Goal: Find specific page/section: Find specific page/section

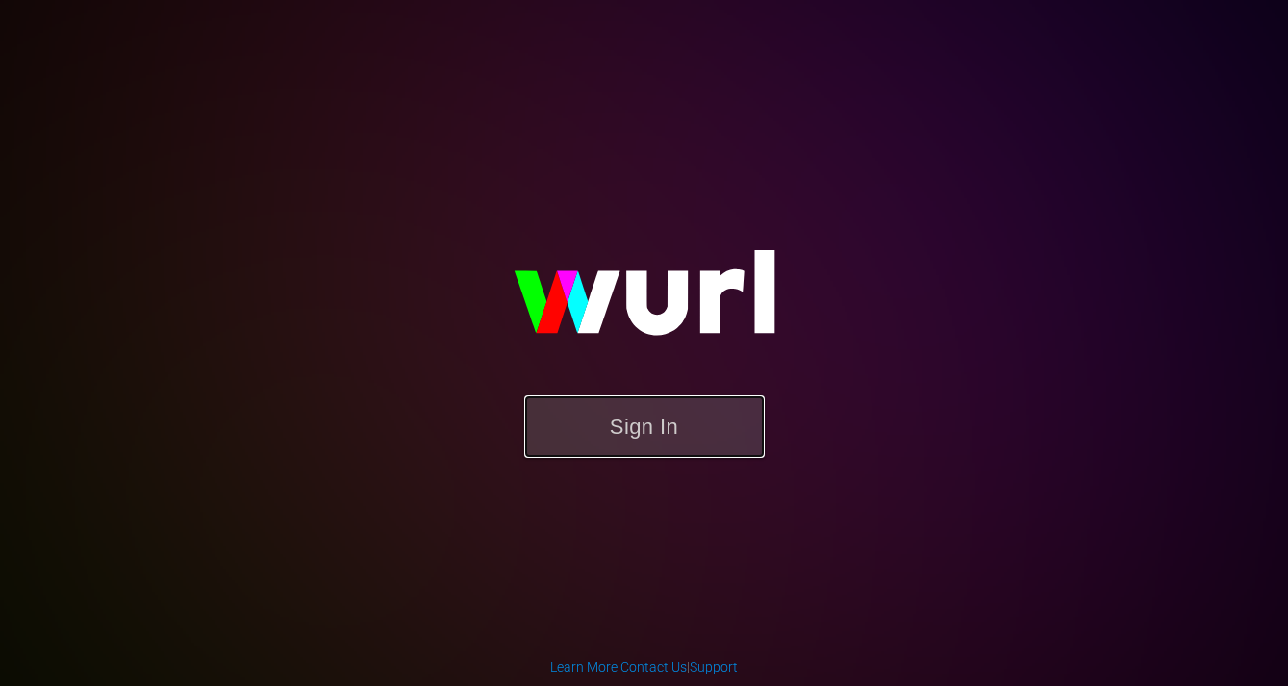
click at [627, 443] on button "Sign In" at bounding box center [644, 426] width 241 height 63
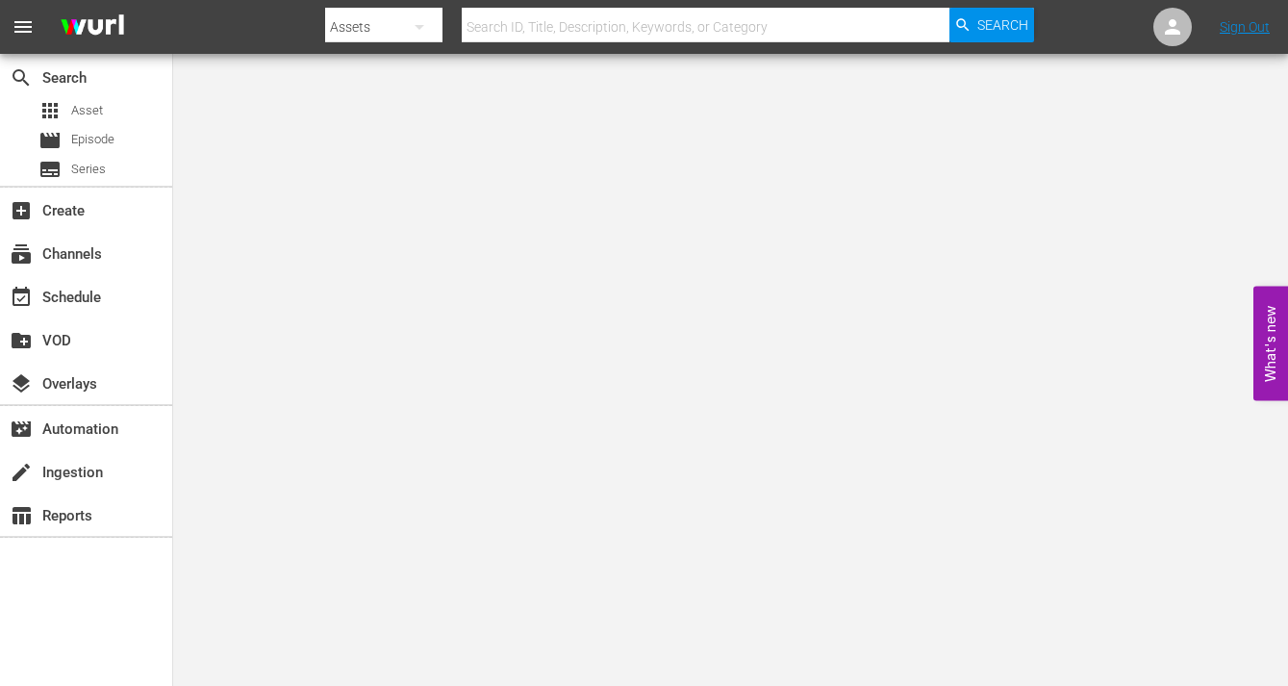
click at [24, 18] on span "menu" at bounding box center [23, 26] width 23 height 23
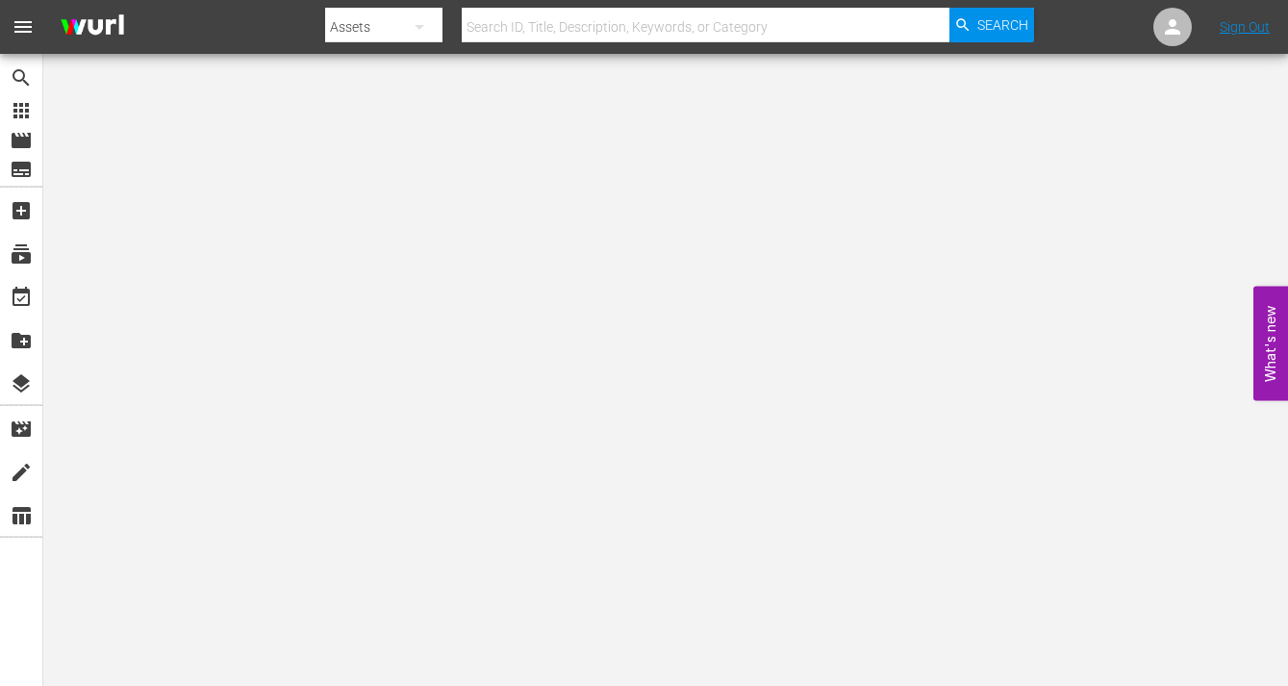
click at [15, 25] on span "menu" at bounding box center [23, 26] width 23 height 23
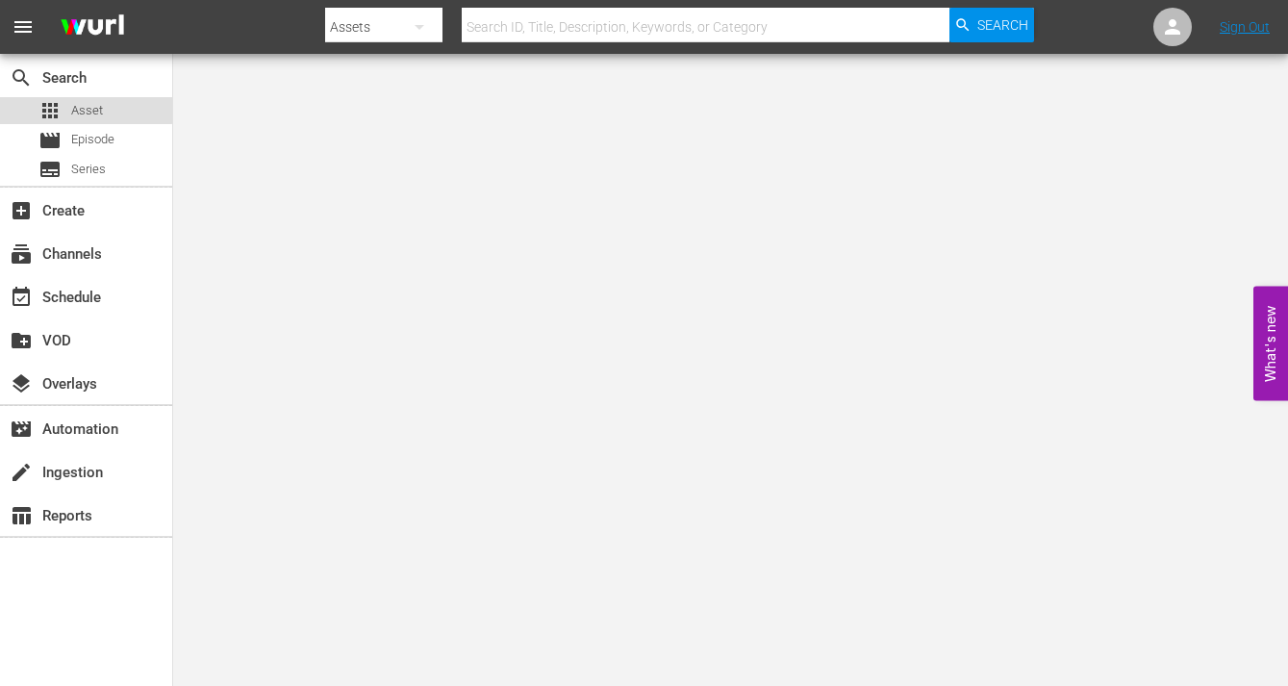
click at [71, 109] on span "Asset" at bounding box center [87, 110] width 32 height 19
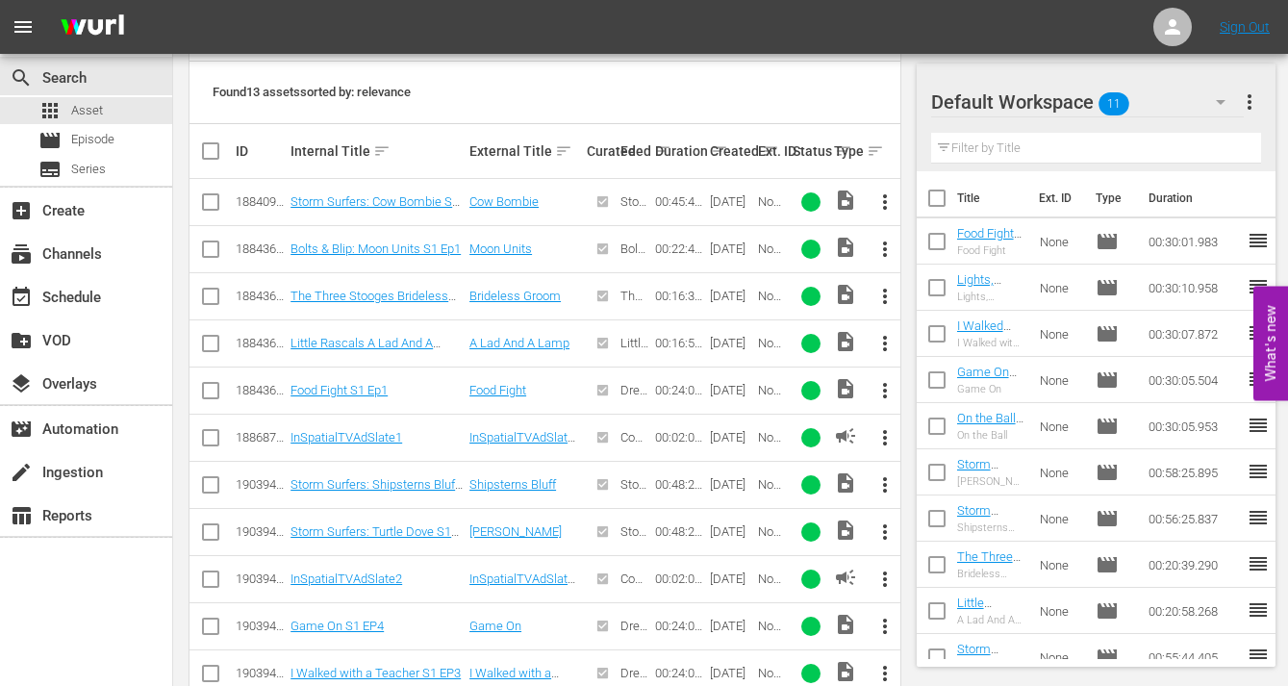
scroll to position [619, 0]
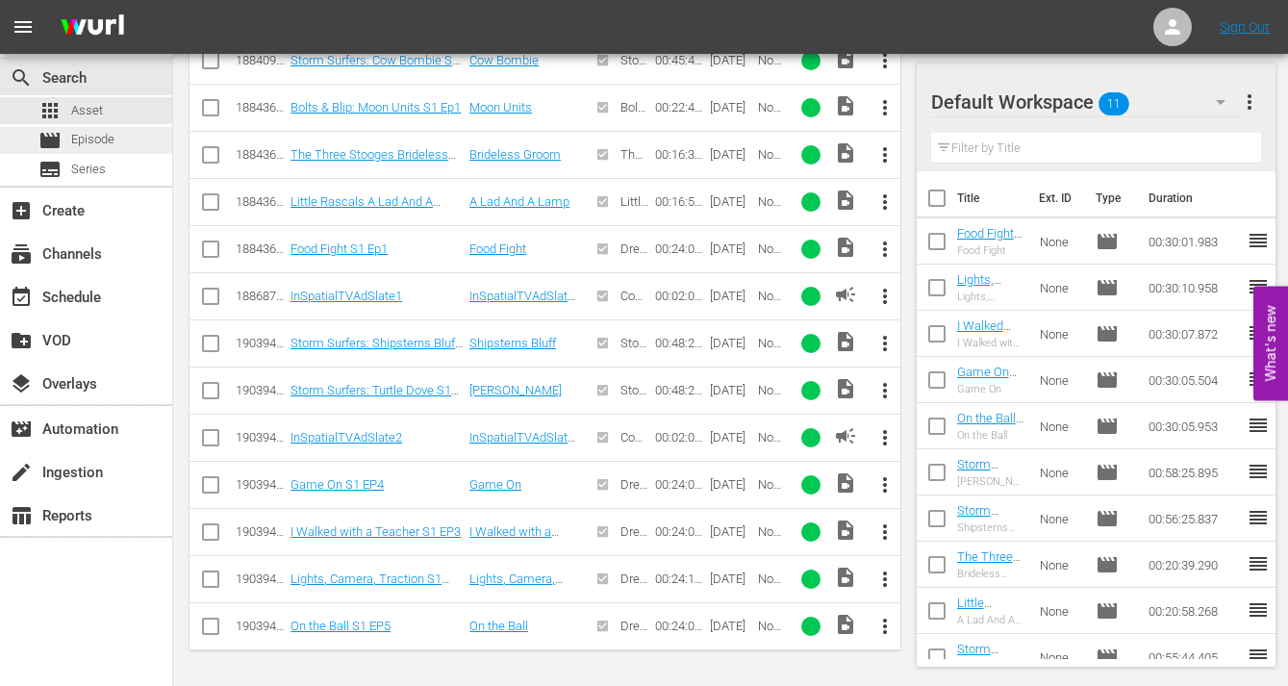
click at [104, 145] on span "Episode" at bounding box center [92, 139] width 43 height 19
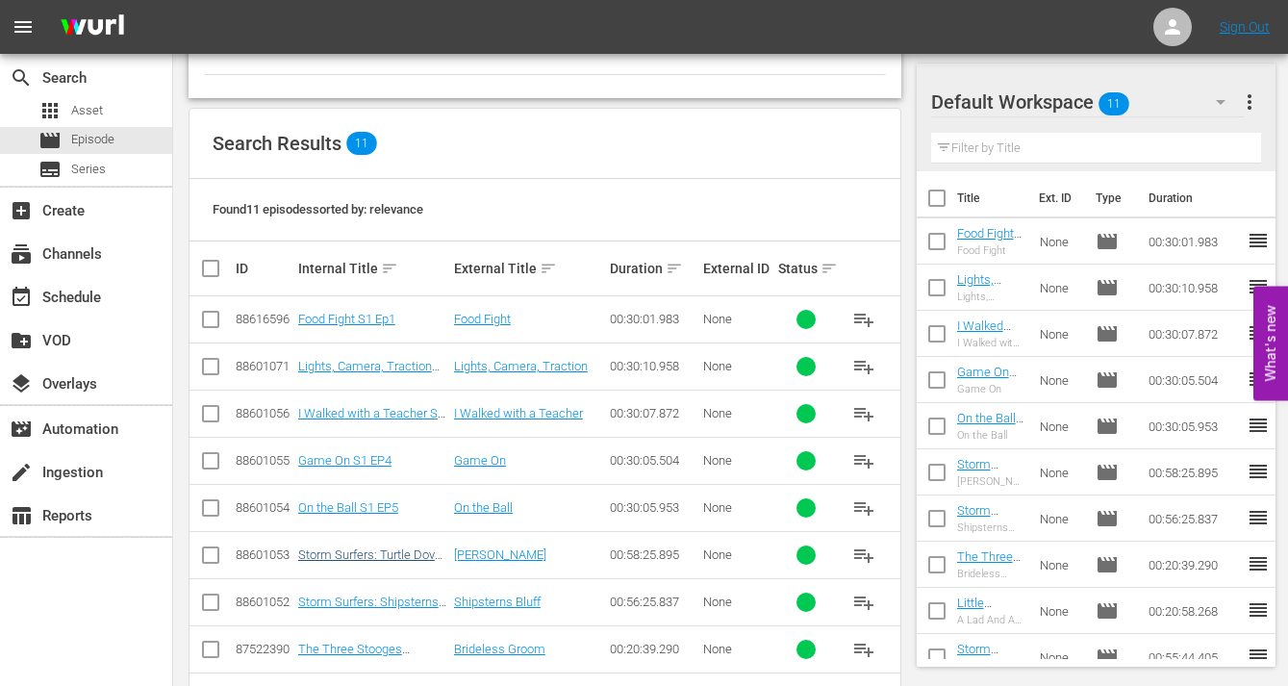
scroll to position [229, 0]
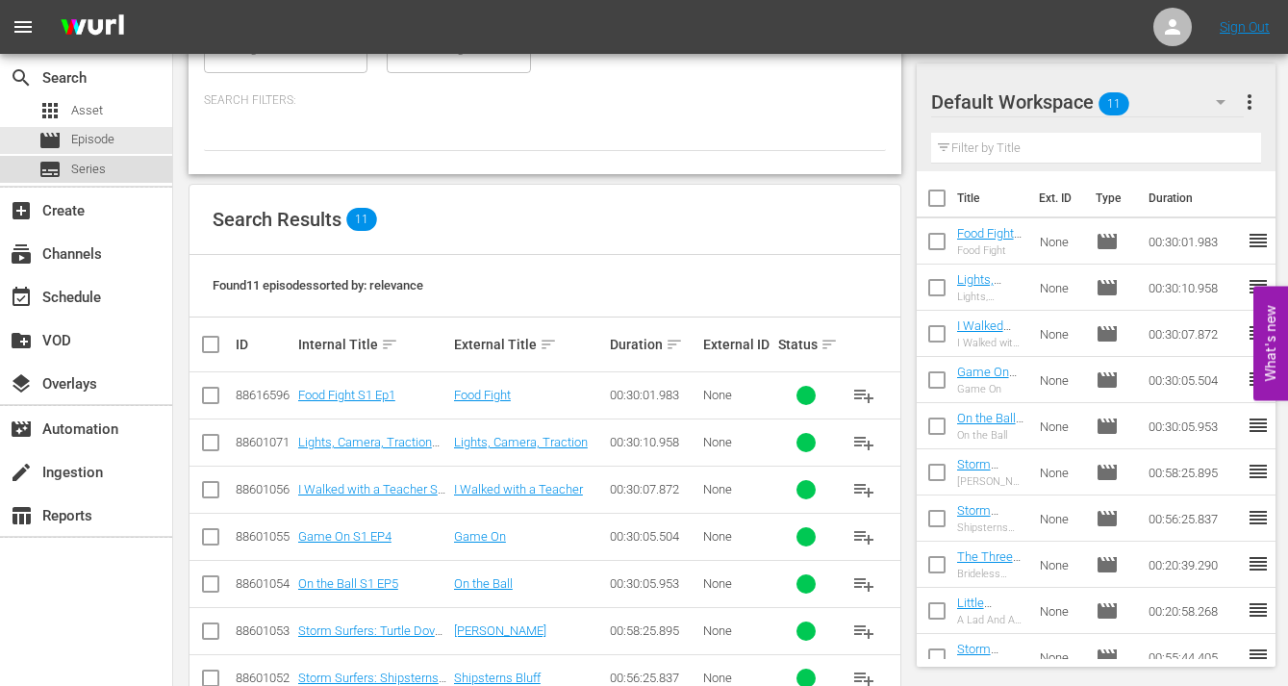
click at [109, 168] on div "subtitles Series" at bounding box center [86, 169] width 172 height 27
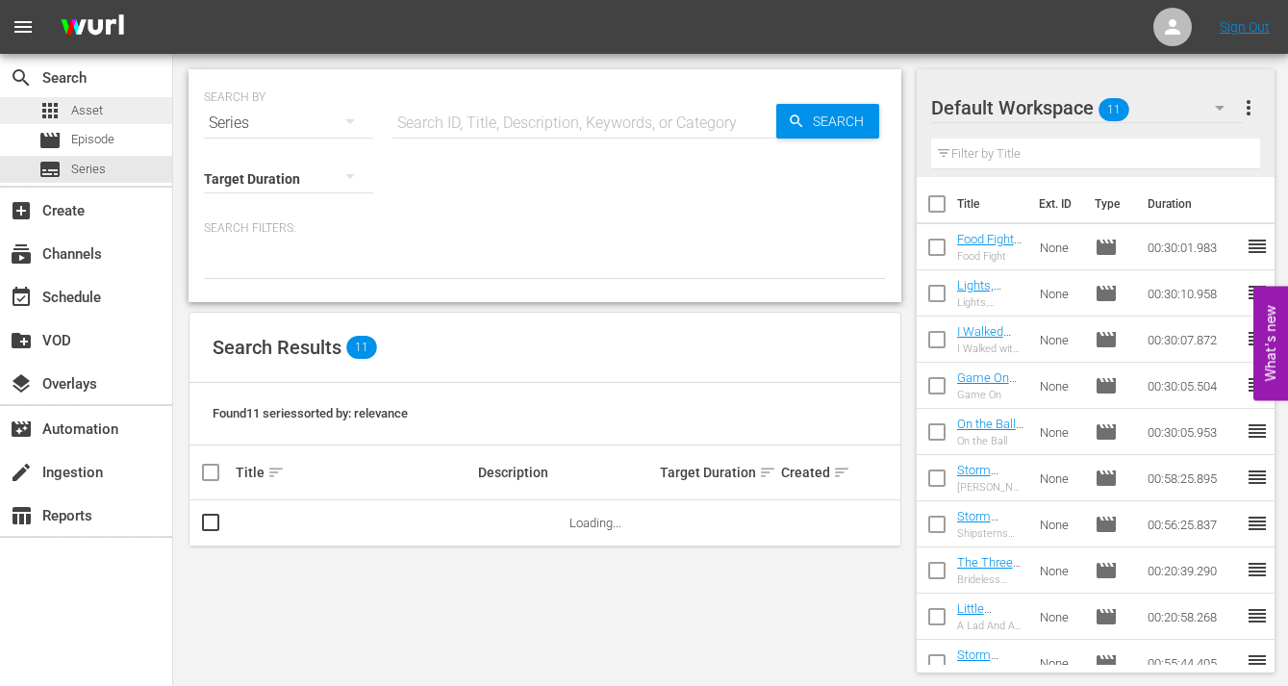
click at [92, 108] on span "Asset" at bounding box center [87, 110] width 32 height 19
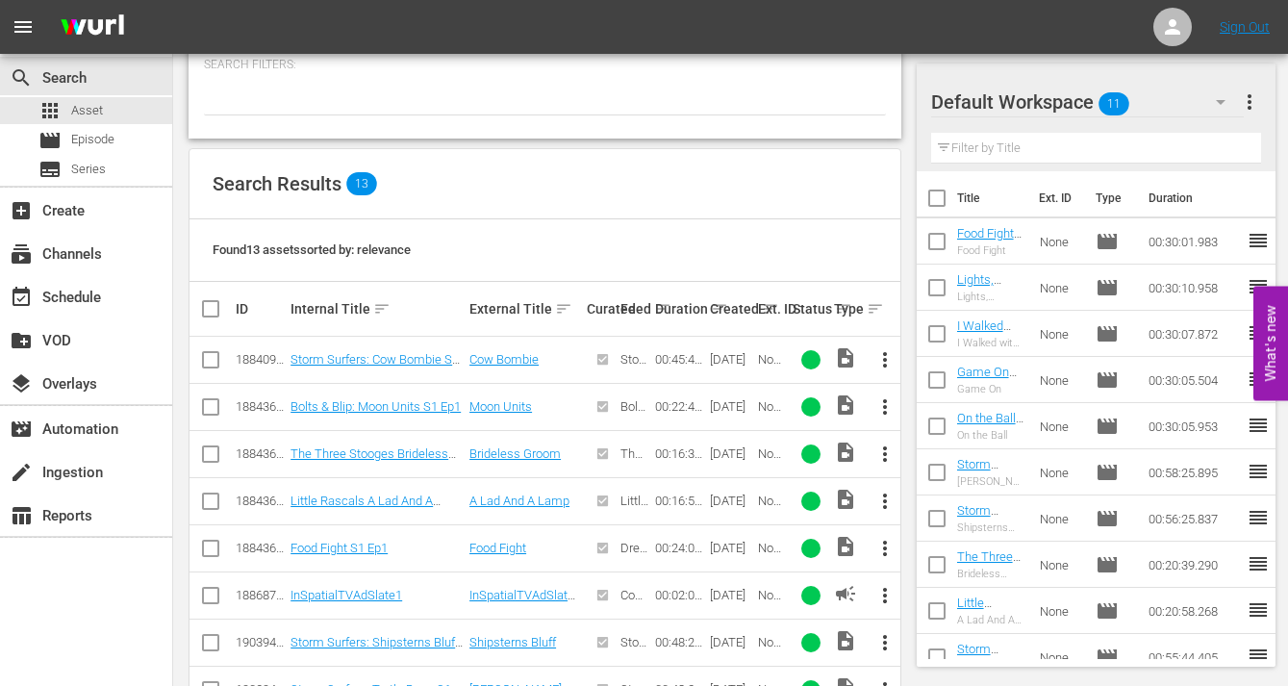
scroll to position [278, 0]
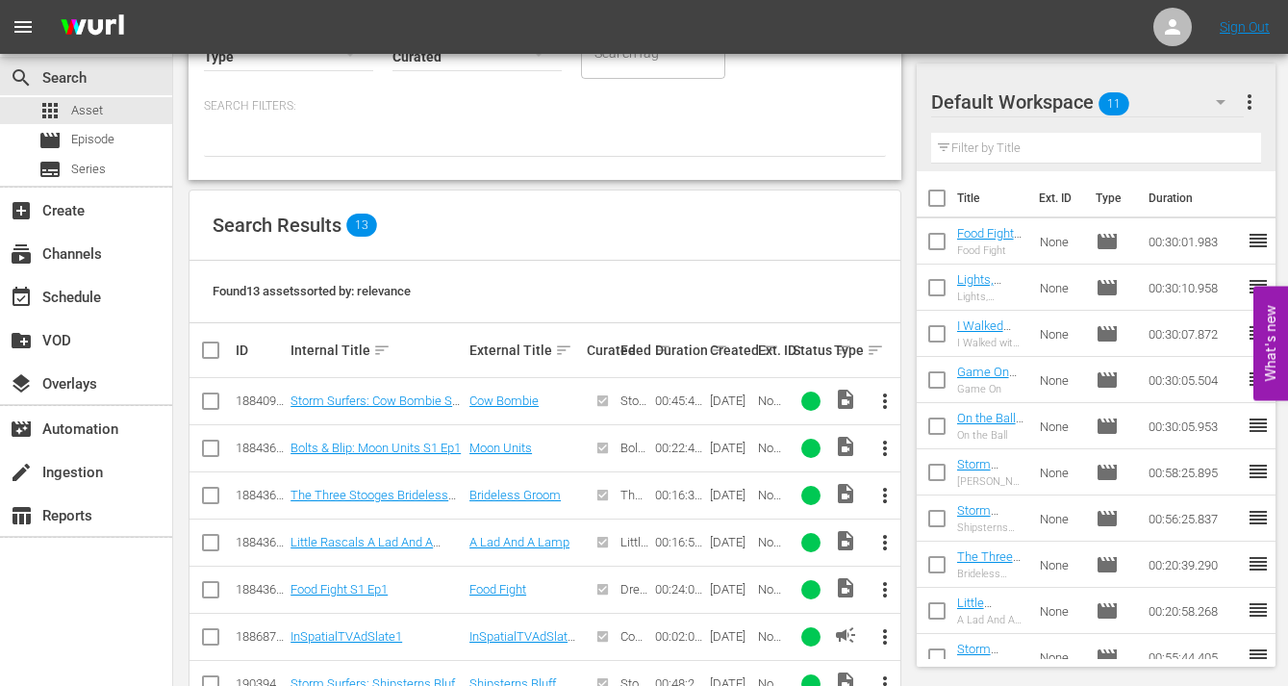
click at [361, 227] on span "13" at bounding box center [361, 225] width 31 height 23
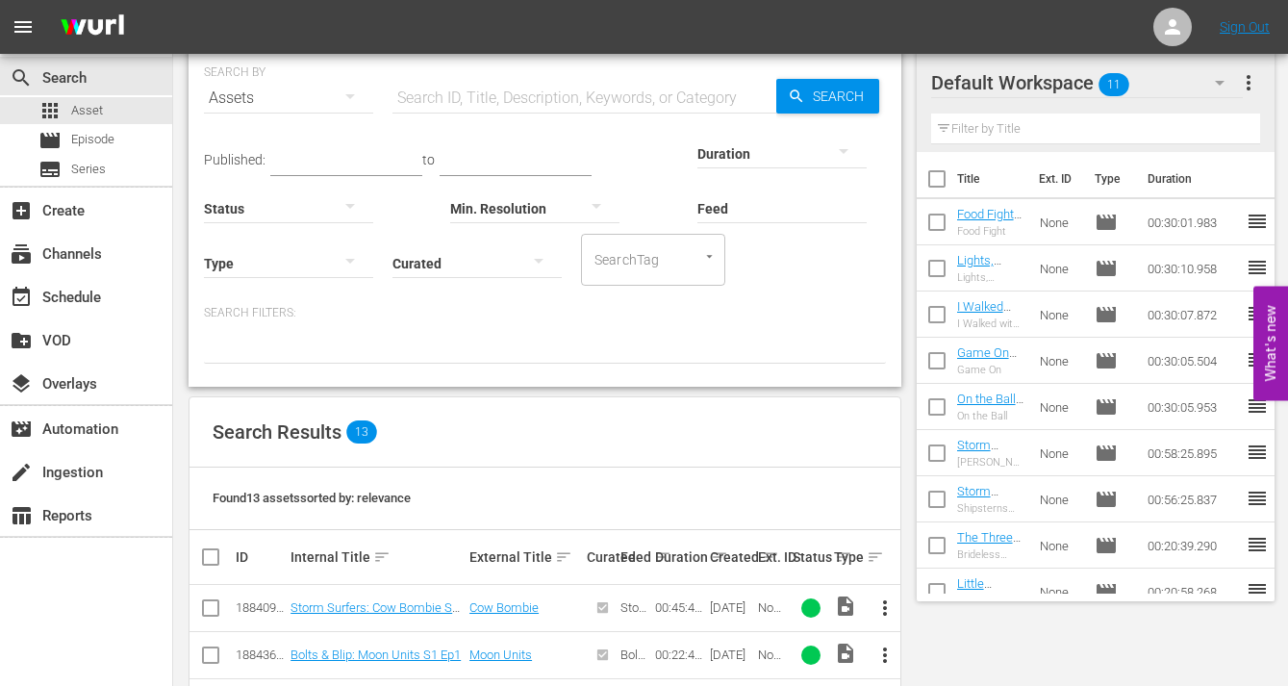
scroll to position [23, 0]
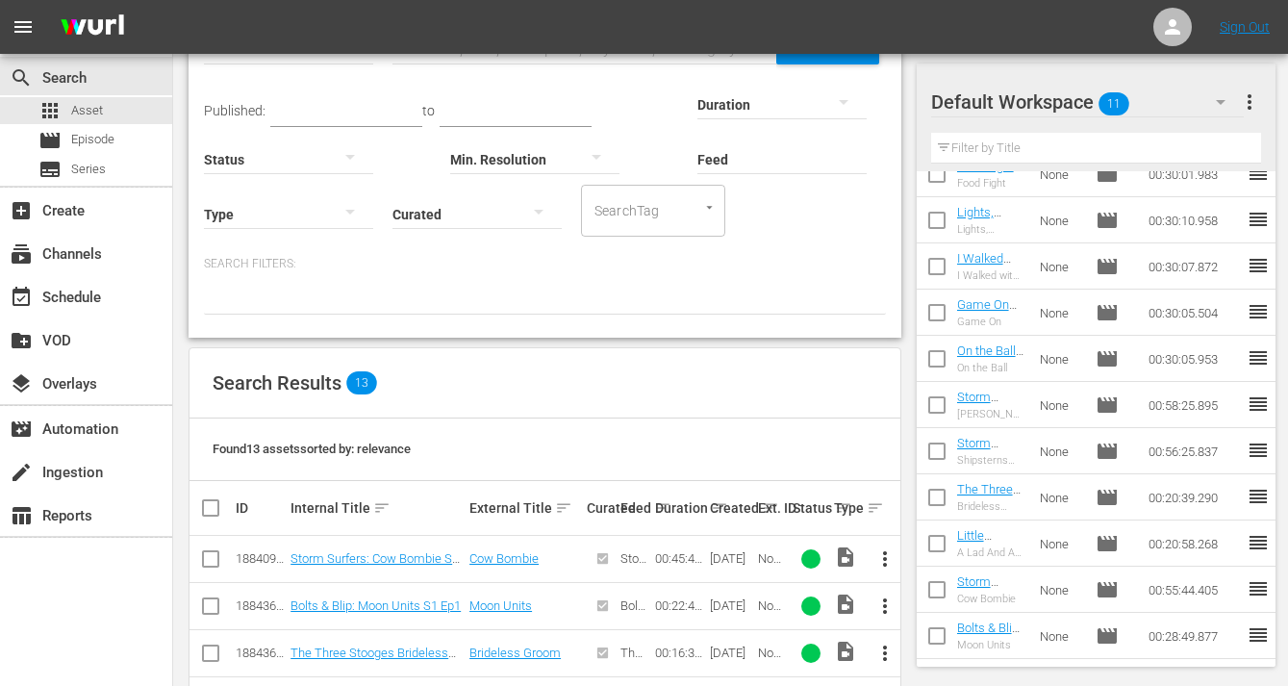
scroll to position [108, 0]
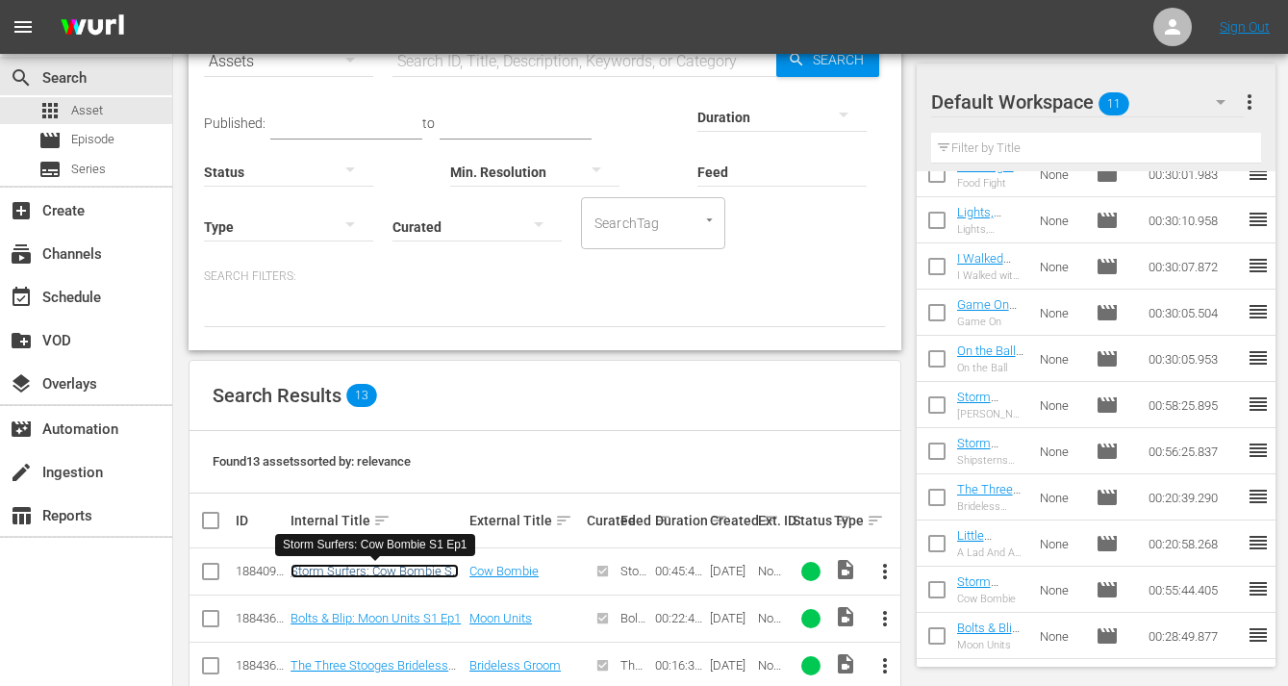
click at [346, 571] on link "Storm Surfers: Cow Bombie S1 Ep1" at bounding box center [375, 578] width 168 height 29
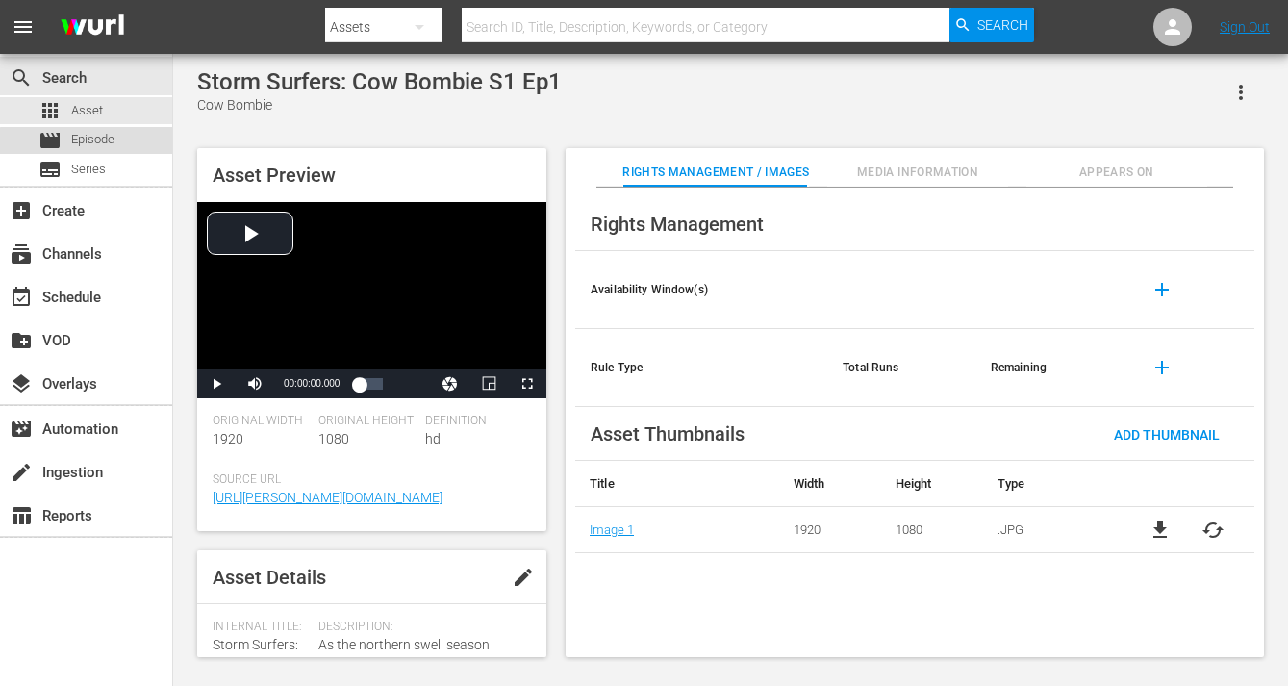
click at [109, 143] on span "Episode" at bounding box center [92, 139] width 43 height 19
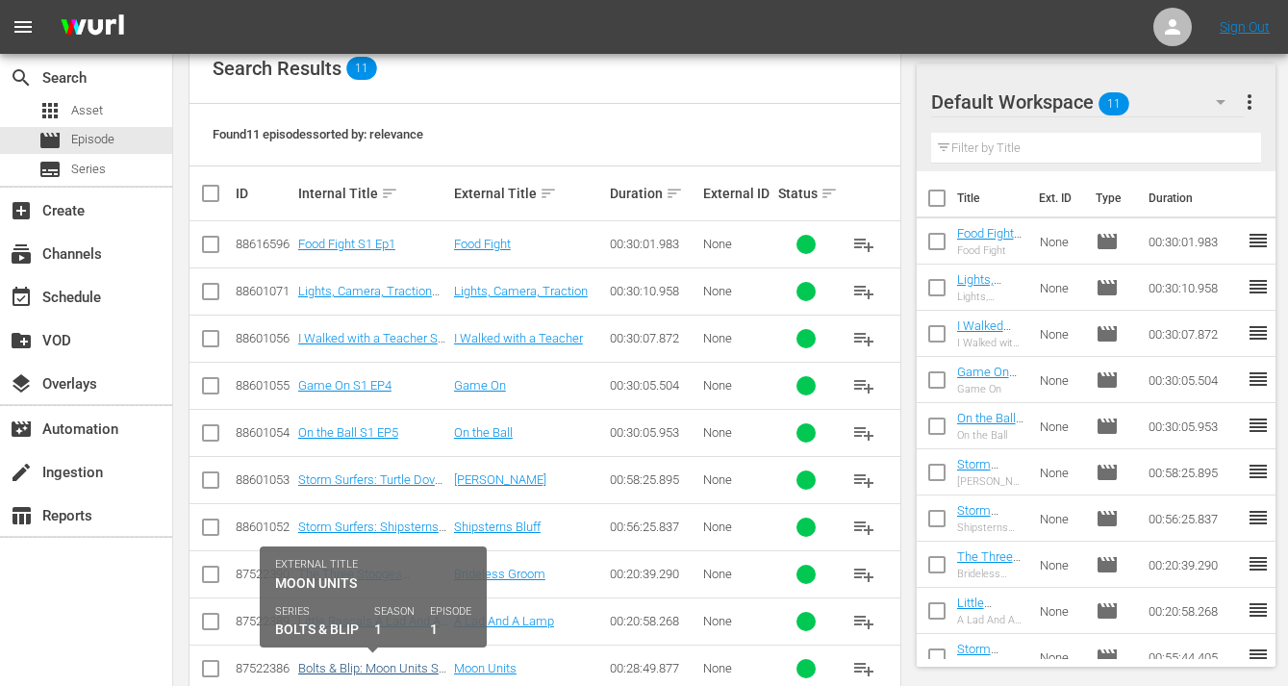
scroll to position [470, 0]
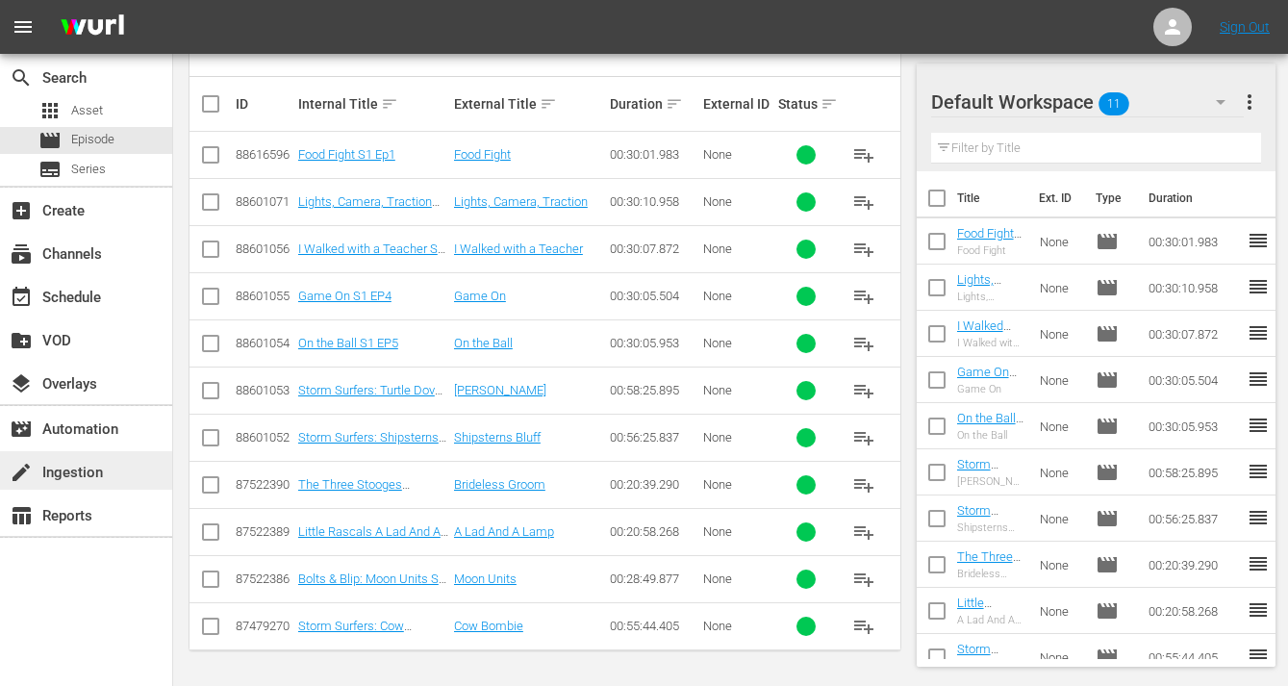
click at [107, 477] on div "create Ingestion" at bounding box center [54, 469] width 108 height 17
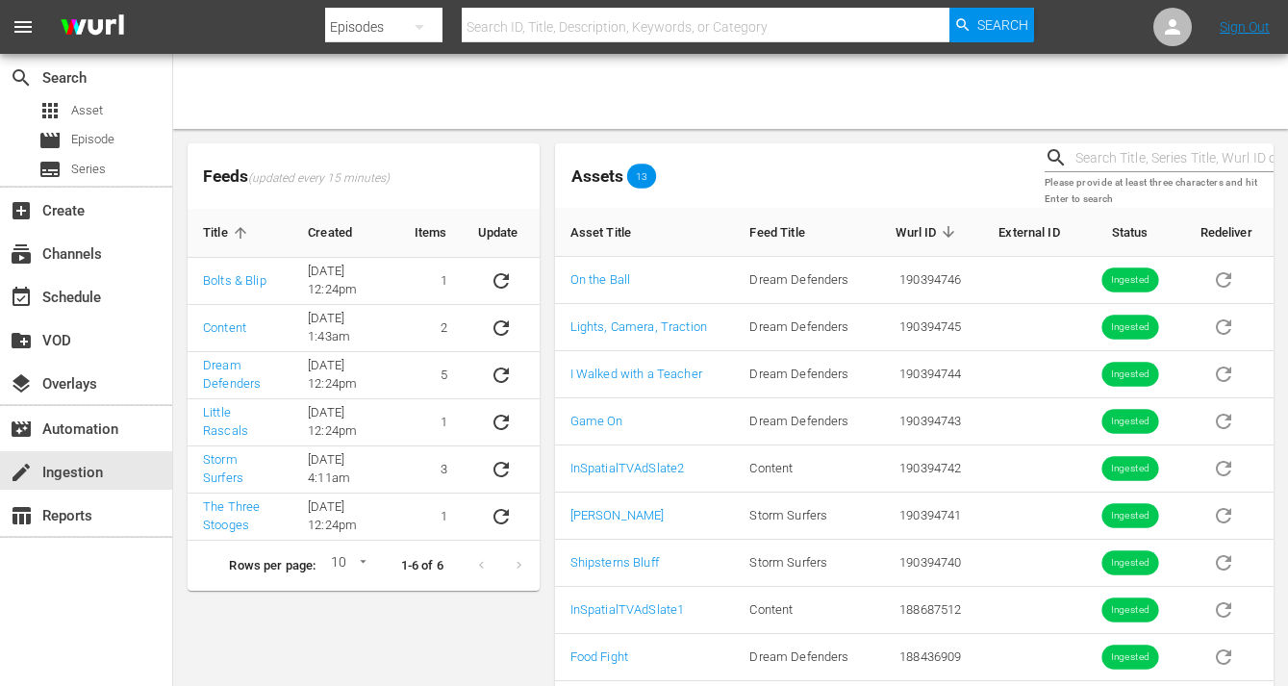
click at [418, 28] on icon "button" at bounding box center [420, 27] width 10 height 5
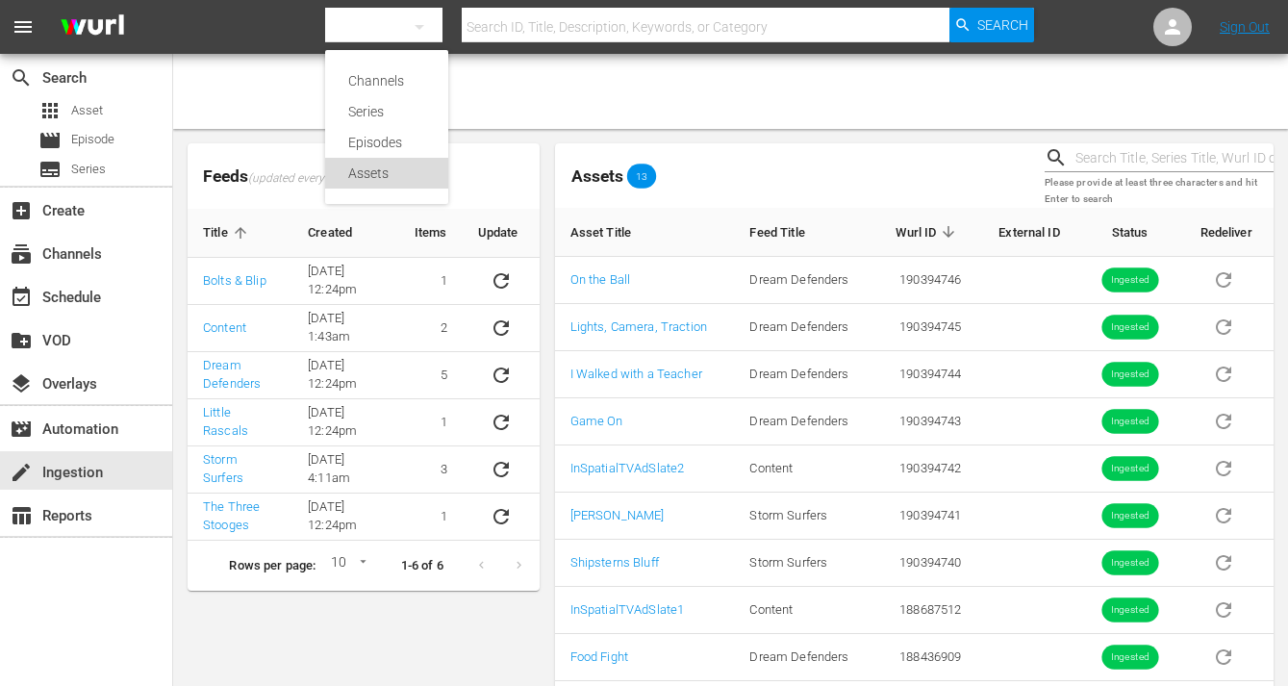
click at [392, 177] on div "Assets" at bounding box center [386, 173] width 77 height 31
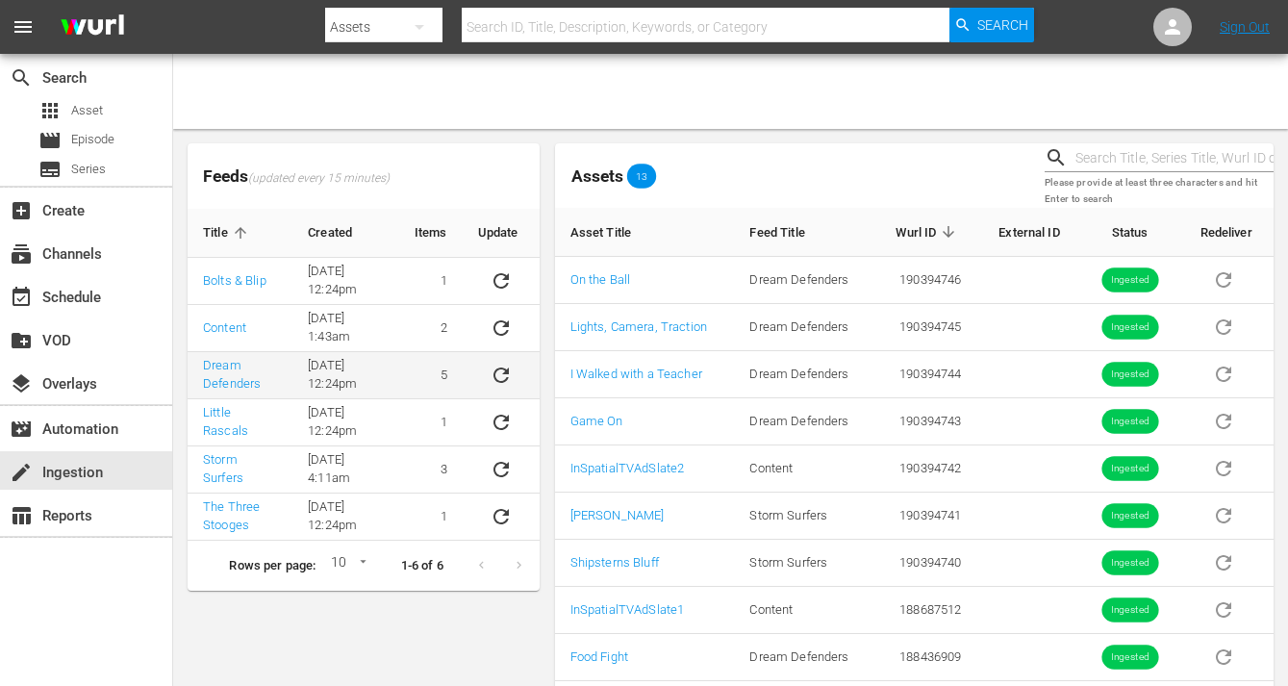
scroll to position [107, 0]
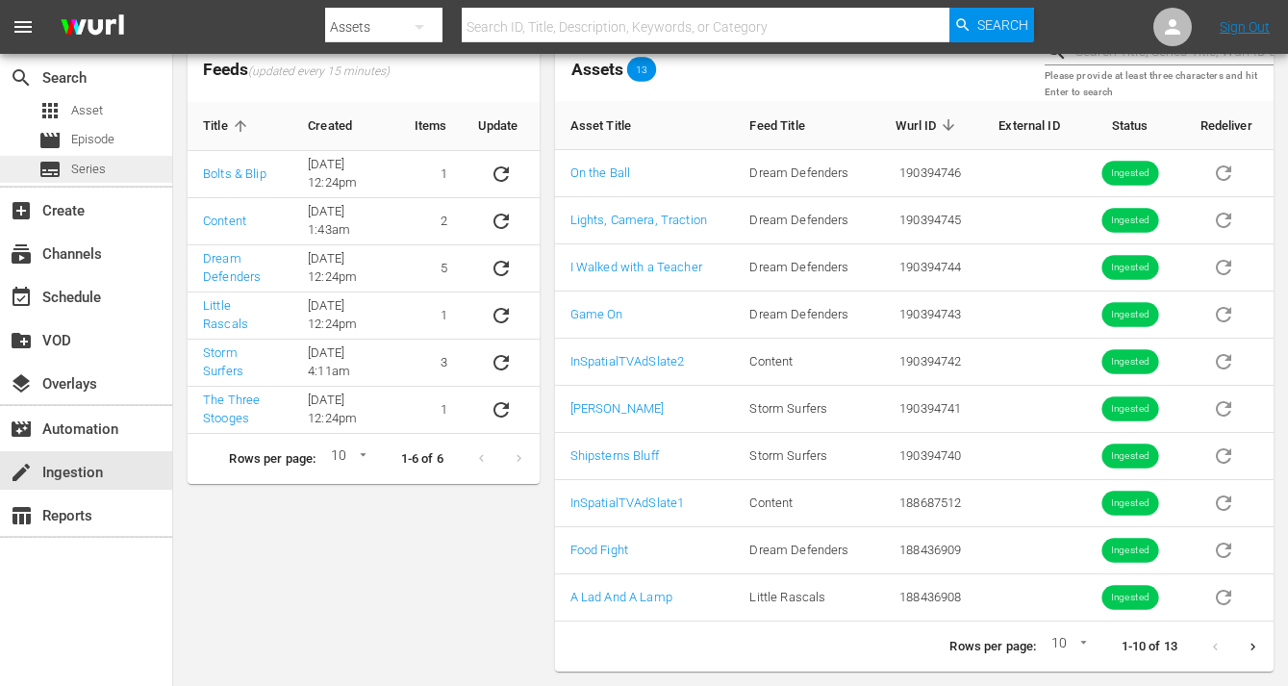
click at [90, 173] on span "Series" at bounding box center [88, 169] width 35 height 19
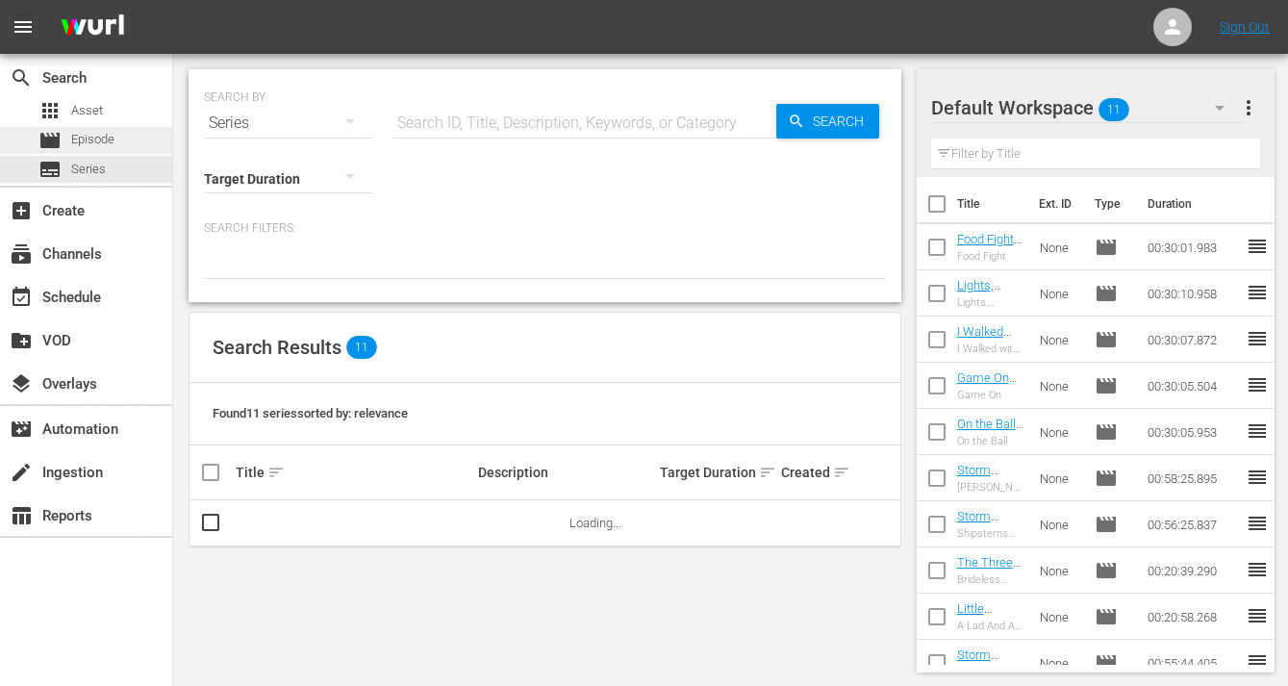
click at [95, 146] on span "Episode" at bounding box center [92, 139] width 43 height 19
